Goal: Task Accomplishment & Management: Complete application form

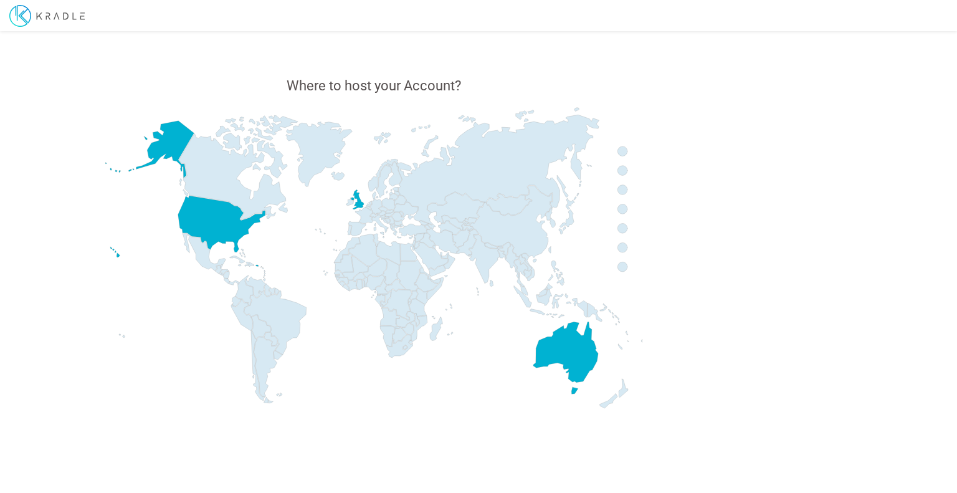
click at [647, 125] on icon at bounding box center [374, 262] width 710 height 312
click at [621, 269] on icon at bounding box center [623, 267] width 10 height 10
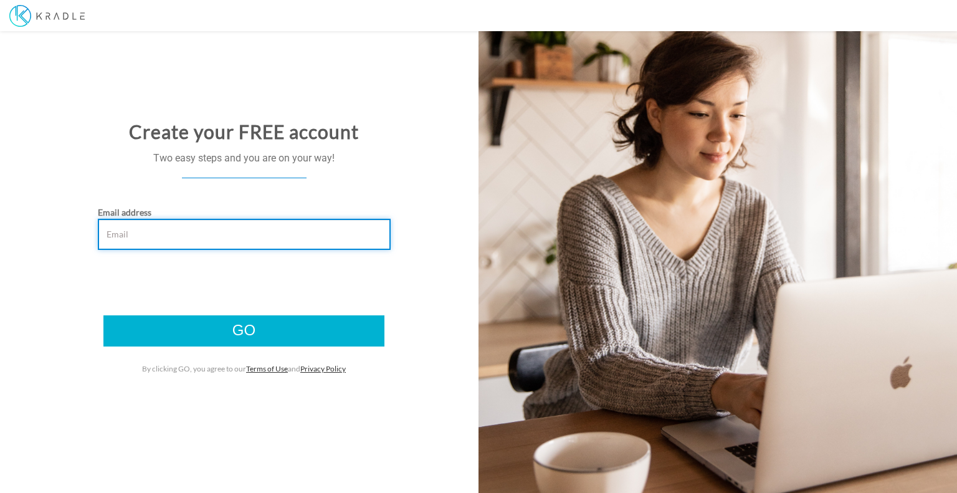
click at [272, 240] on input "Email address" at bounding box center [244, 234] width 293 height 31
paste input "wimamis262@anysilo.com"
type input "wimamis262@anysilo.com"
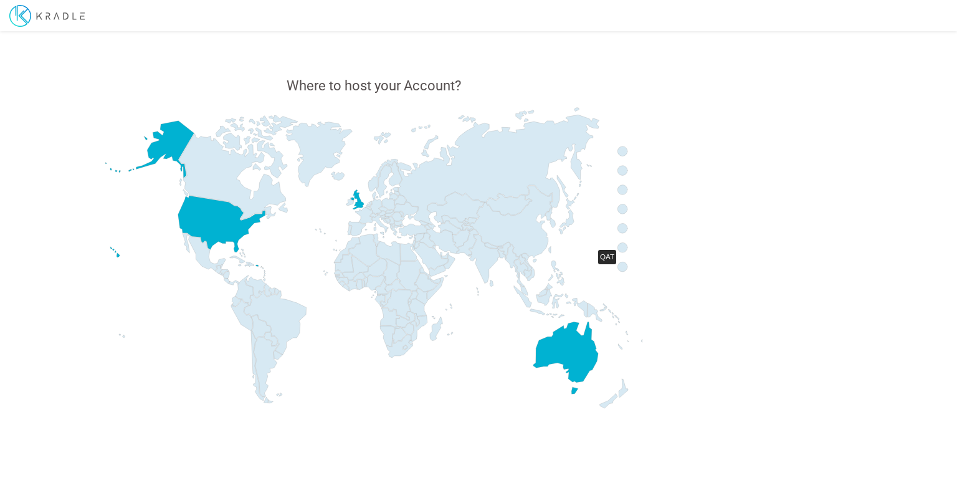
click at [622, 270] on icon at bounding box center [623, 267] width 10 height 10
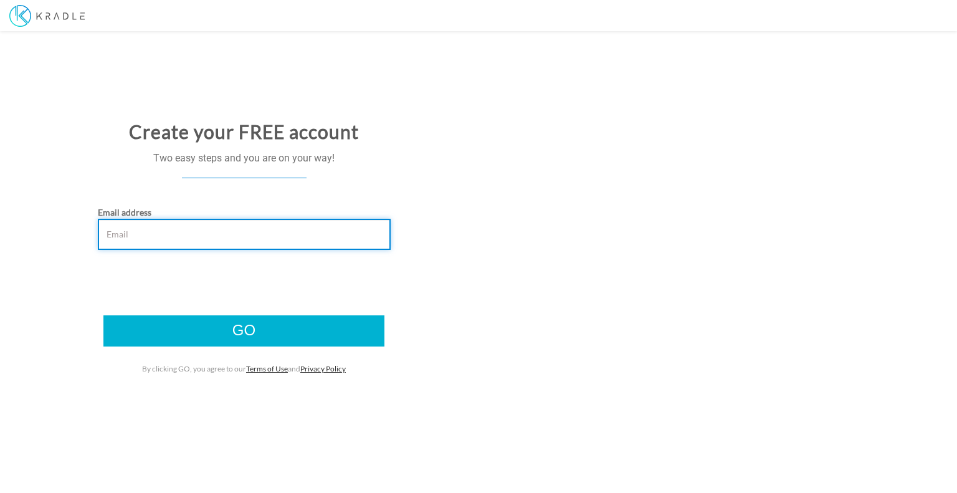
paste input "https://kradleaccountssetuptestappservice.azureweb"
drag, startPoint x: 317, startPoint y: 236, endPoint x: 78, endPoint y: 206, distance: 240.6
click at [78, 206] on form "Create your FREE account Two easy steps and you are on your way! Email address …" at bounding box center [243, 246] width 469 height 281
paste input "wimamis262@anysilo.com"
type input "wimamis262@anysilo.com"
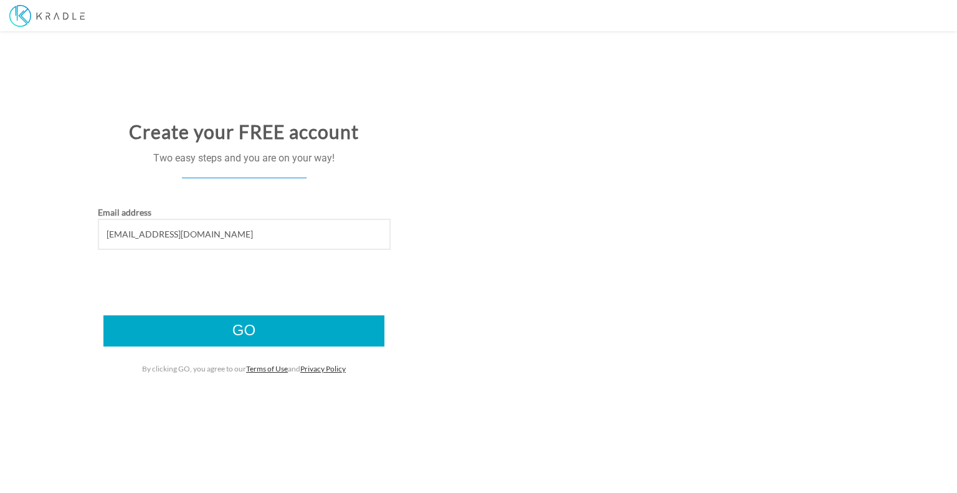
click at [252, 333] on input "Go" at bounding box center [243, 330] width 281 height 31
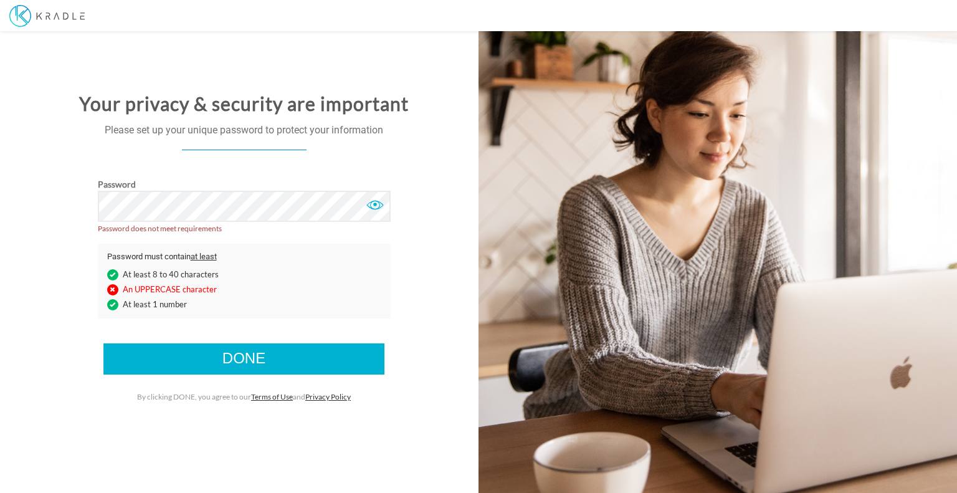
click at [376, 207] on div at bounding box center [375, 205] width 19 height 19
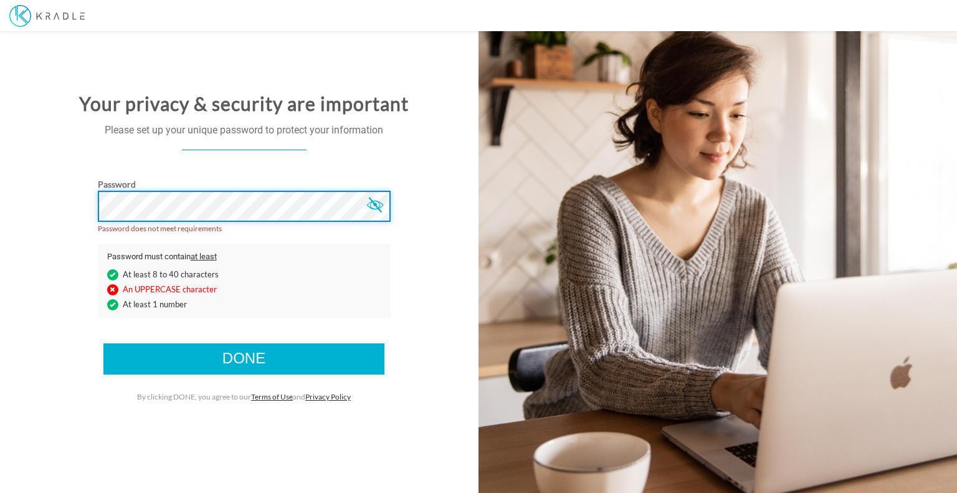
click at [4, 211] on div "Password Password does not meet requirements Password must contain at least At …" at bounding box center [244, 253] width 488 height 150
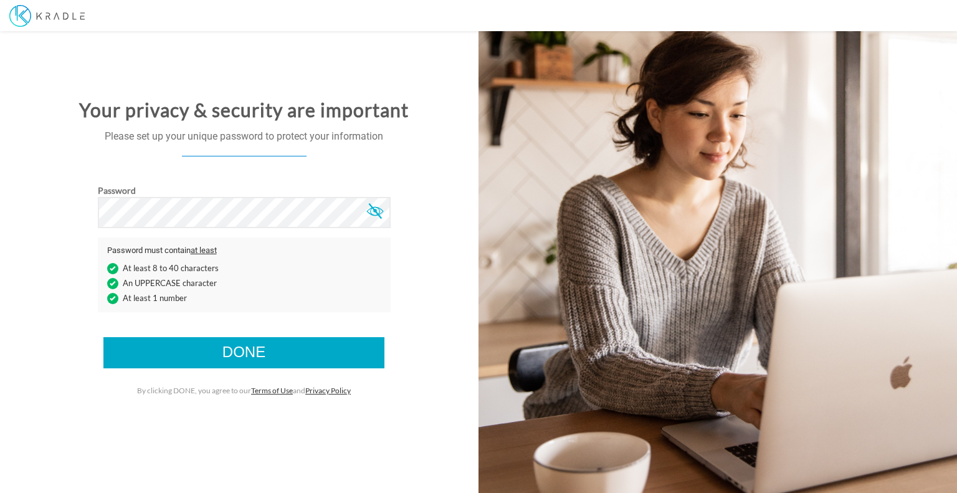
click at [269, 347] on input "Done" at bounding box center [243, 352] width 281 height 31
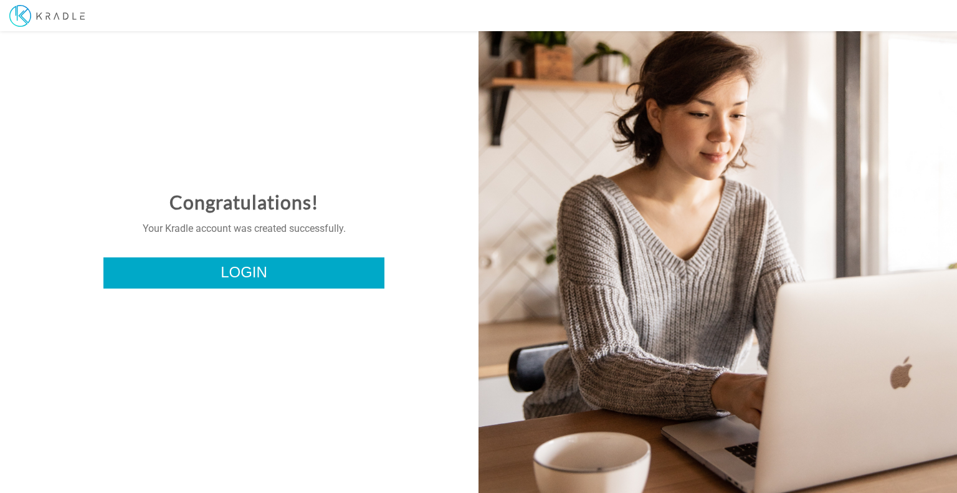
click at [229, 268] on link "Login" at bounding box center [243, 272] width 281 height 31
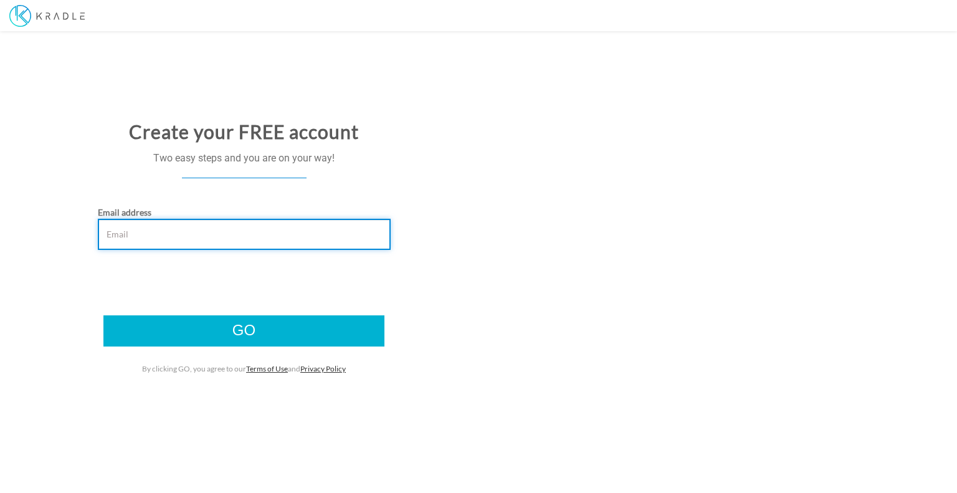
click at [265, 229] on input "Email address" at bounding box center [244, 234] width 293 height 31
click at [211, 232] on input "Email address" at bounding box center [244, 234] width 293 height 31
paste input "[EMAIL_ADDRESS][DOMAIN_NAME]"
type input "[EMAIL_ADDRESS][DOMAIN_NAME]"
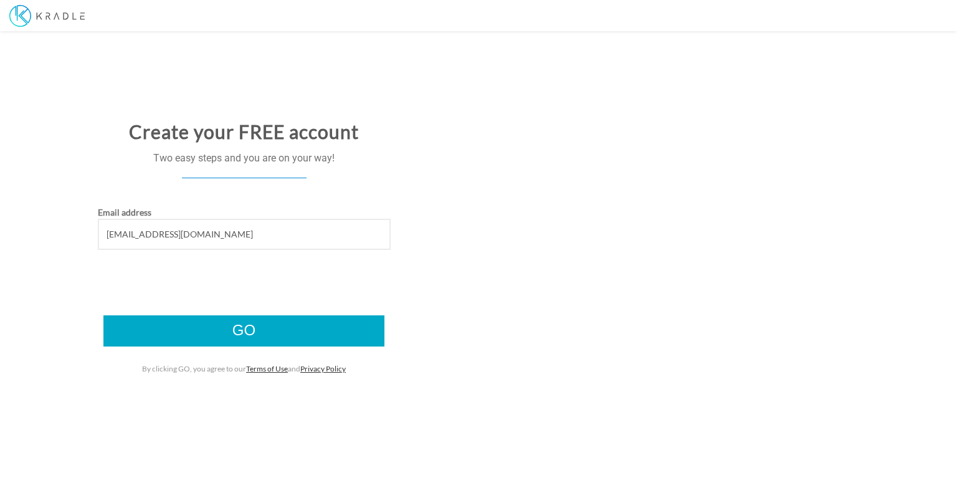
click at [227, 330] on input "Go" at bounding box center [243, 330] width 281 height 31
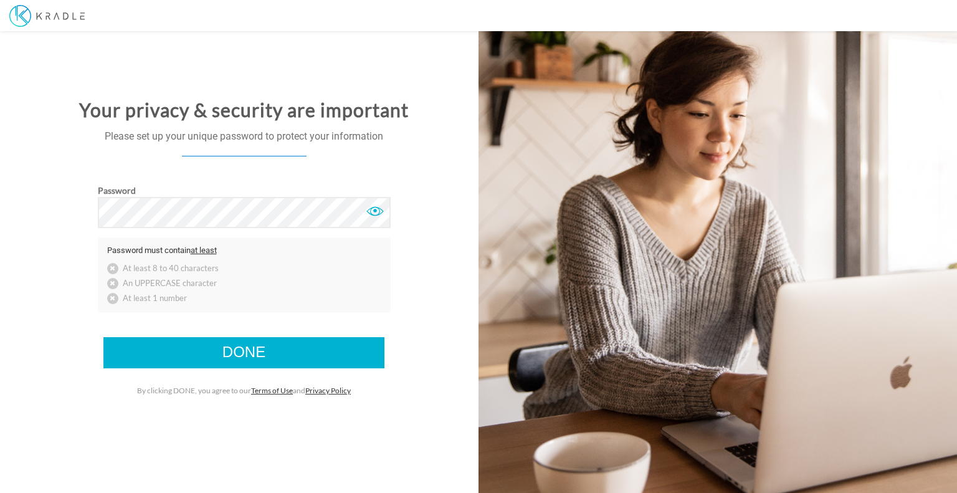
click at [375, 211] on div at bounding box center [375, 211] width 19 height 19
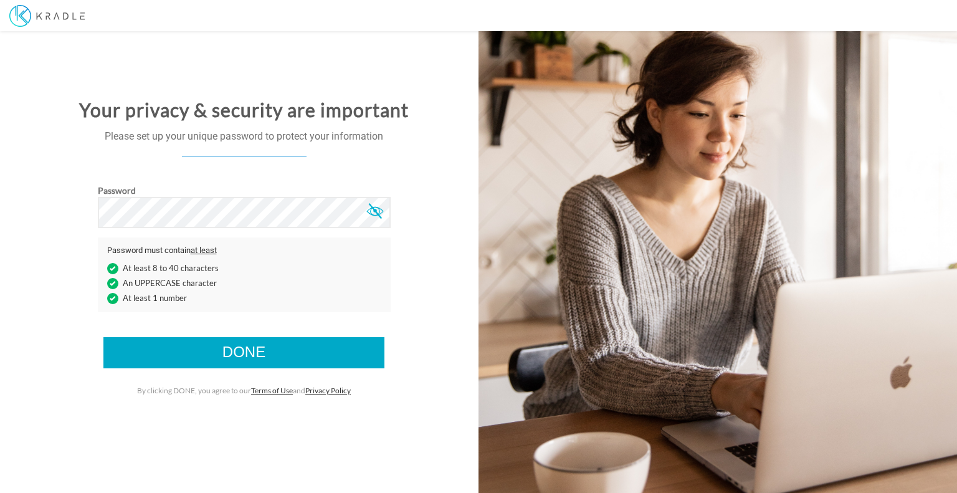
click at [235, 350] on input "Done" at bounding box center [243, 352] width 281 height 31
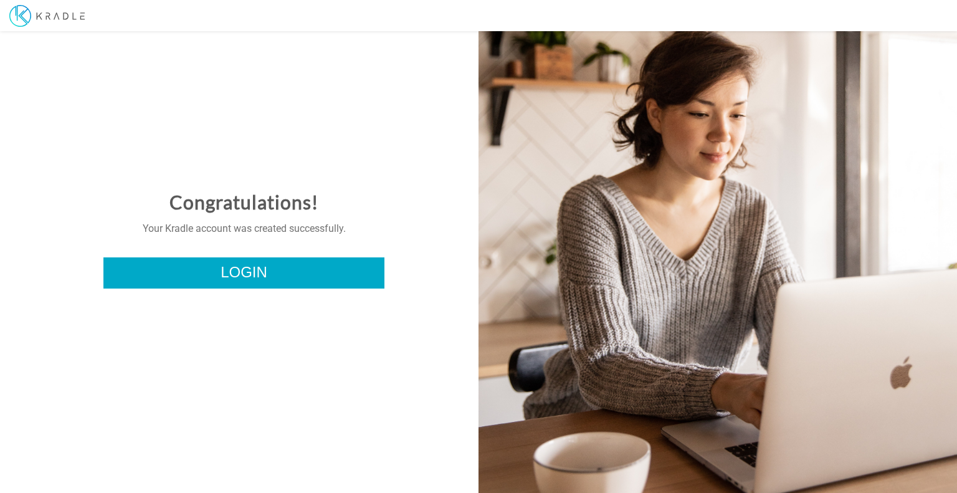
click at [286, 277] on link "Login" at bounding box center [243, 272] width 281 height 31
